Goal: Transaction & Acquisition: Purchase product/service

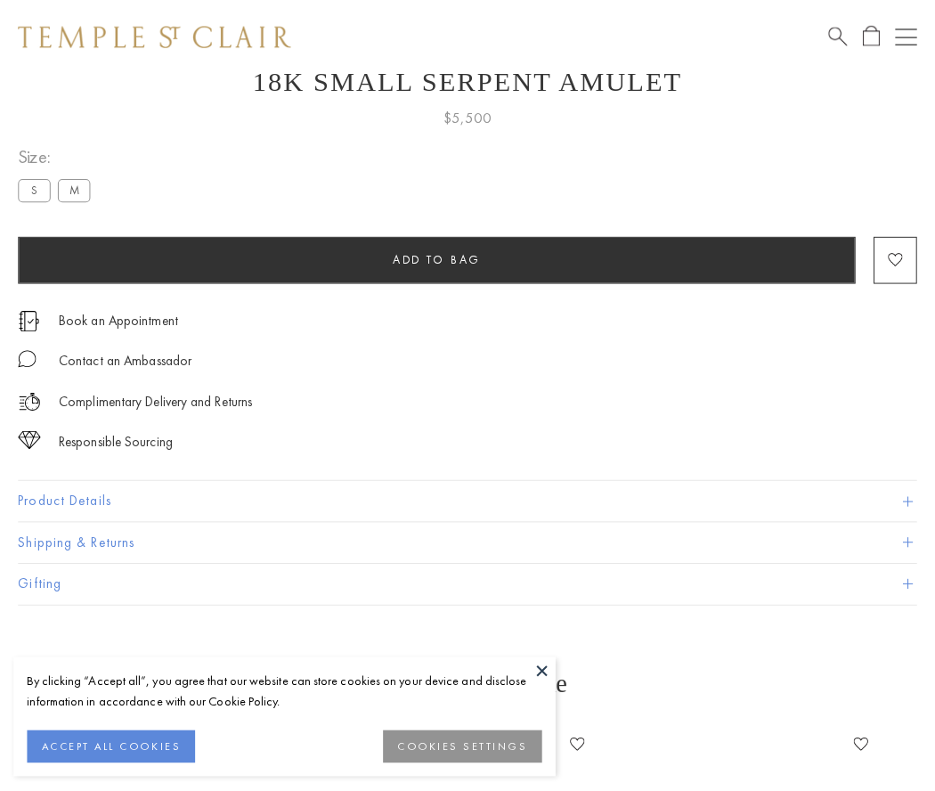
scroll to position [69, 0]
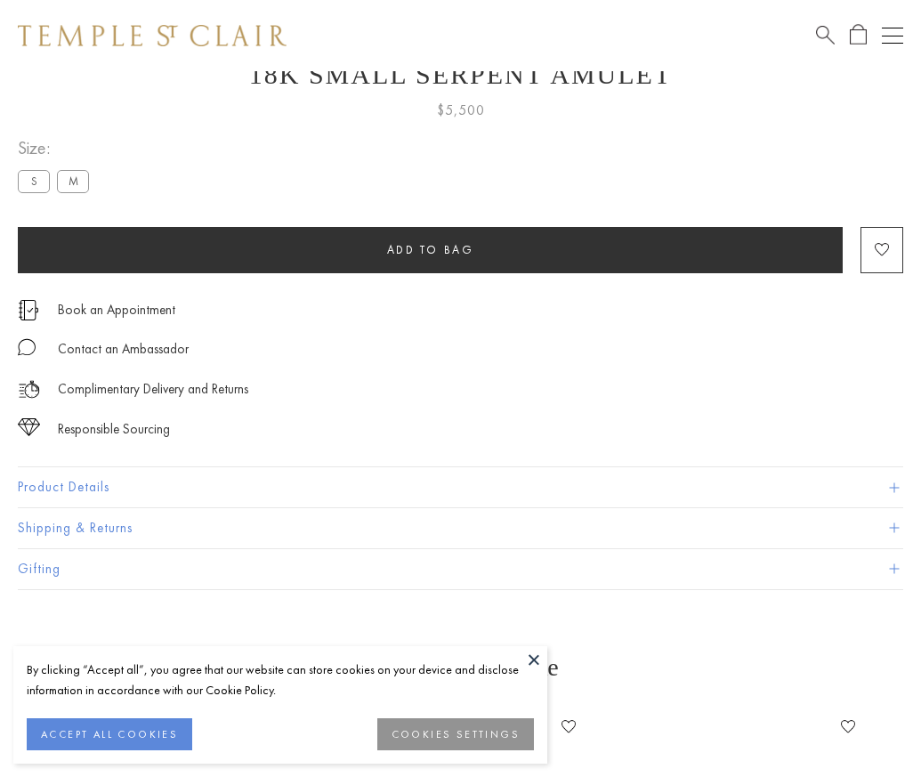
click at [430, 249] on span "Add to bag" at bounding box center [430, 249] width 87 height 15
